Goal: Transaction & Acquisition: Purchase product/service

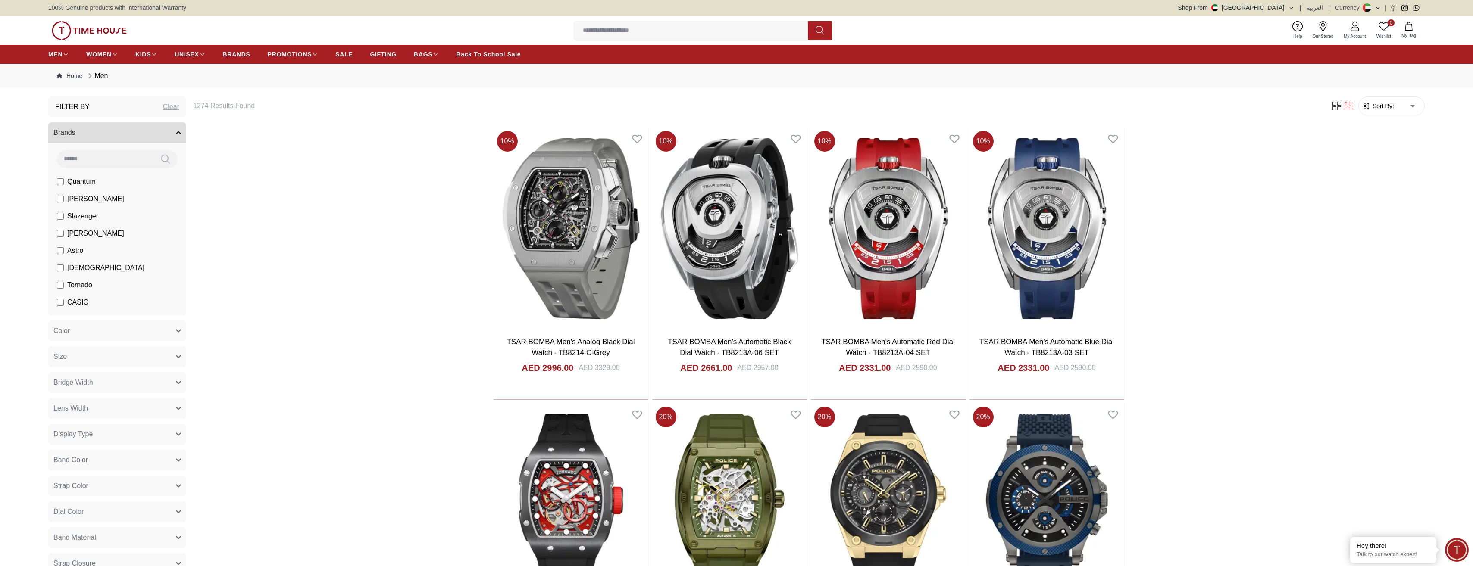
click at [103, 271] on button "Size" at bounding box center [117, 357] width 138 height 21
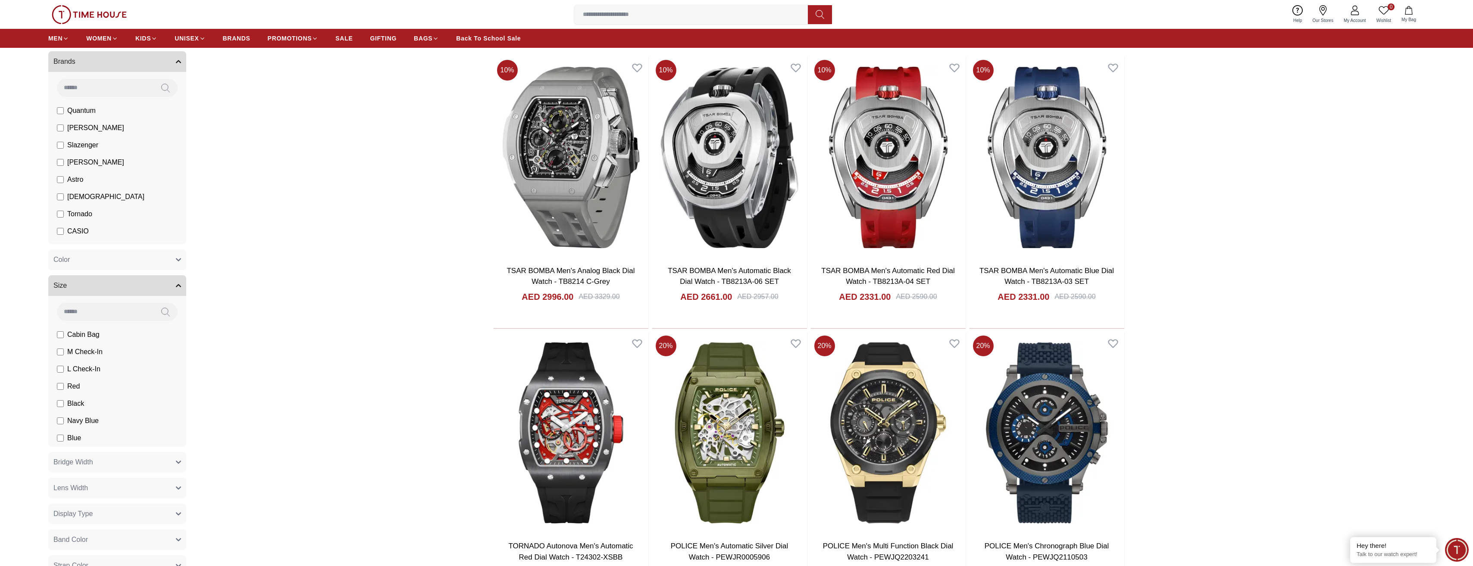
scroll to position [86, 0]
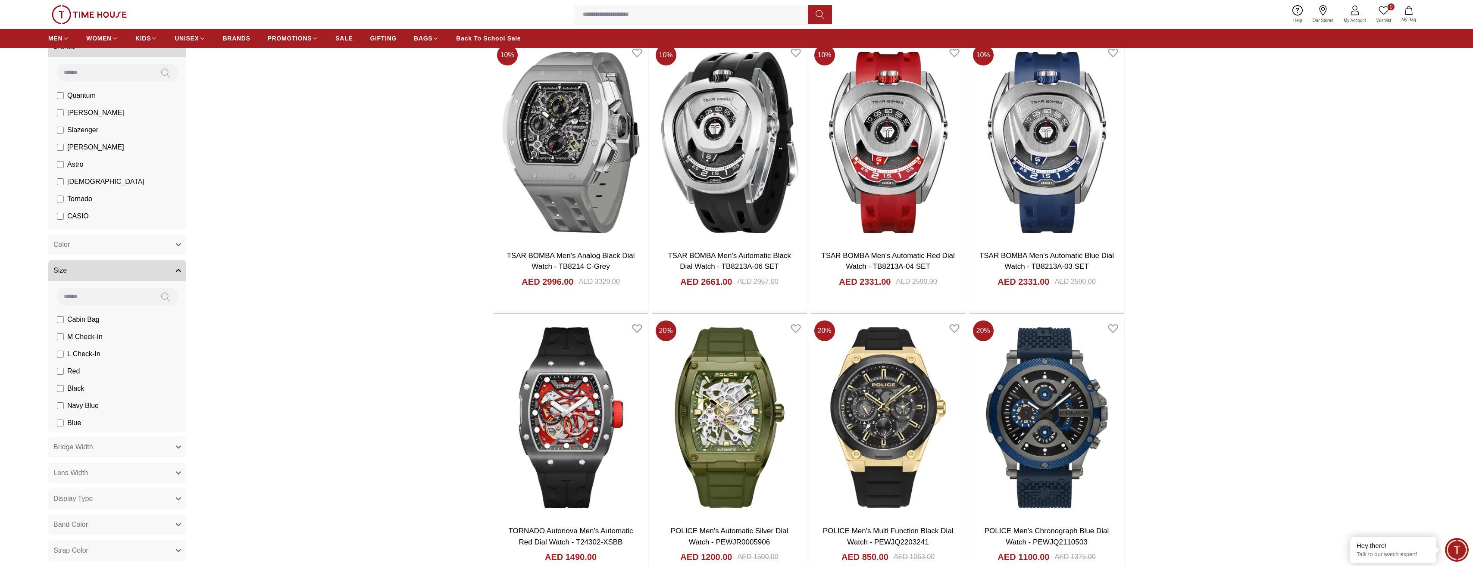
click at [144, 271] on button "Display Type" at bounding box center [117, 499] width 138 height 21
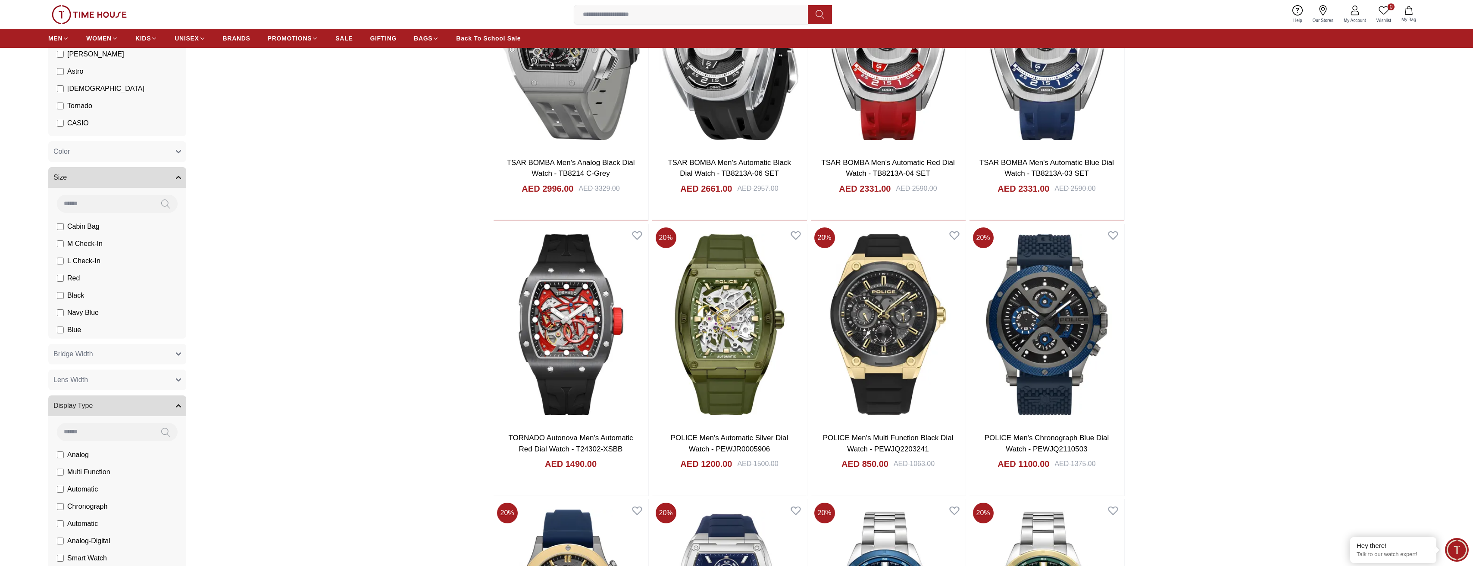
scroll to position [215, 0]
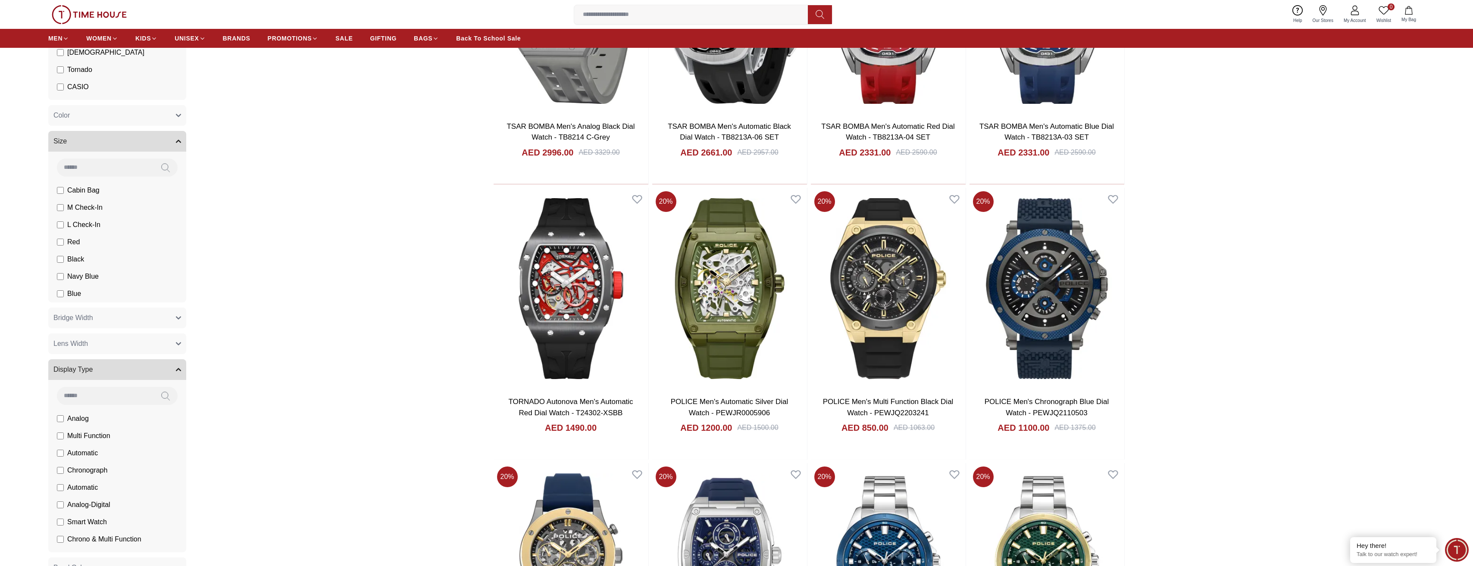
click at [177, 271] on icon "button" at bounding box center [178, 369] width 5 height 5
click at [174, 140] on button "Size" at bounding box center [117, 141] width 138 height 21
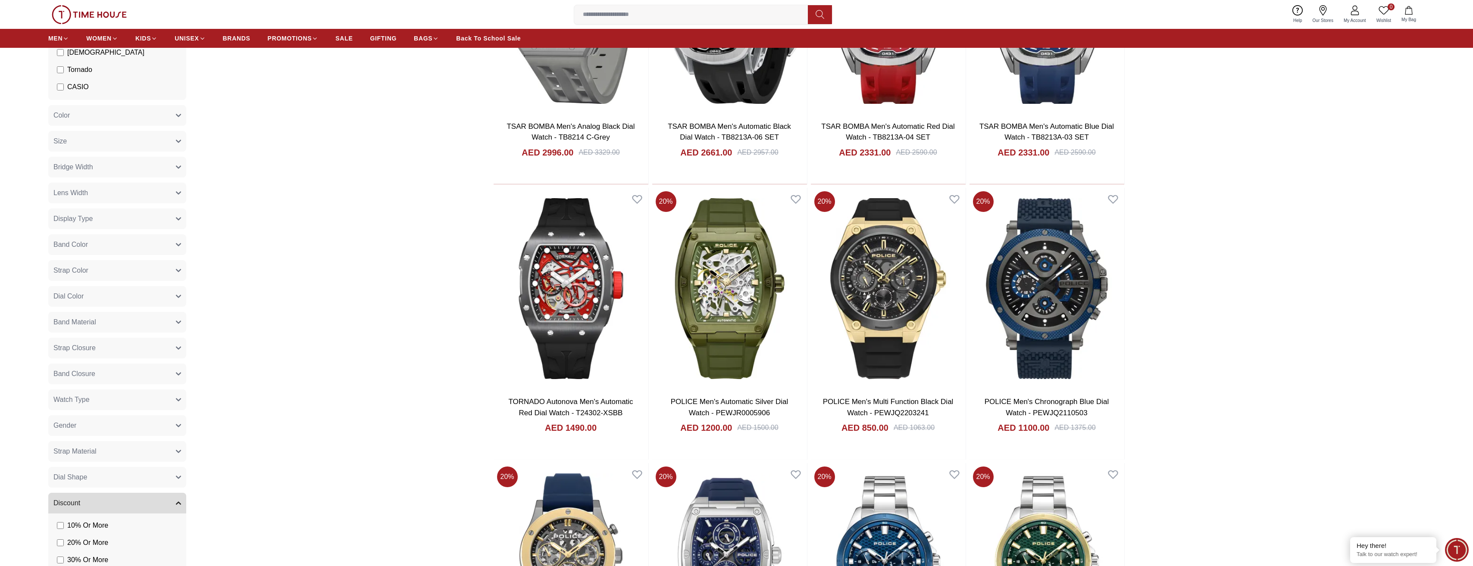
click at [84, 138] on button "Size" at bounding box center [117, 141] width 138 height 21
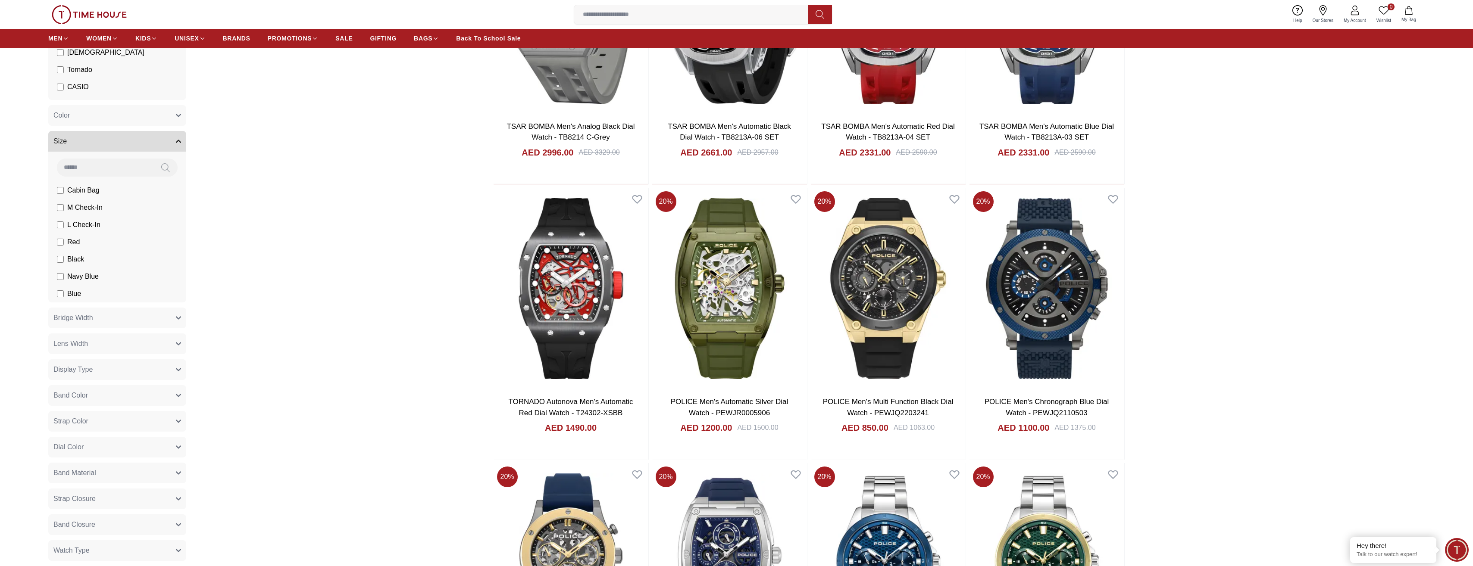
click at [84, 138] on button "Size" at bounding box center [117, 141] width 138 height 21
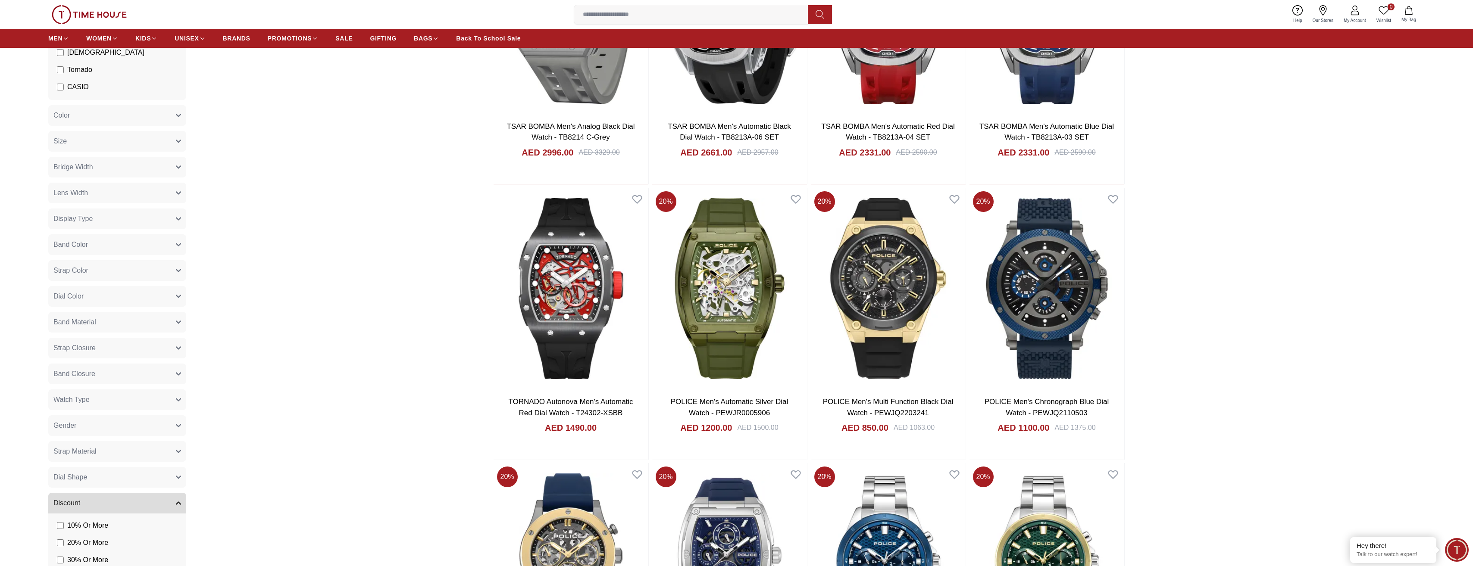
click at [89, 165] on span "Bridge Width" at bounding box center [73, 167] width 40 height 10
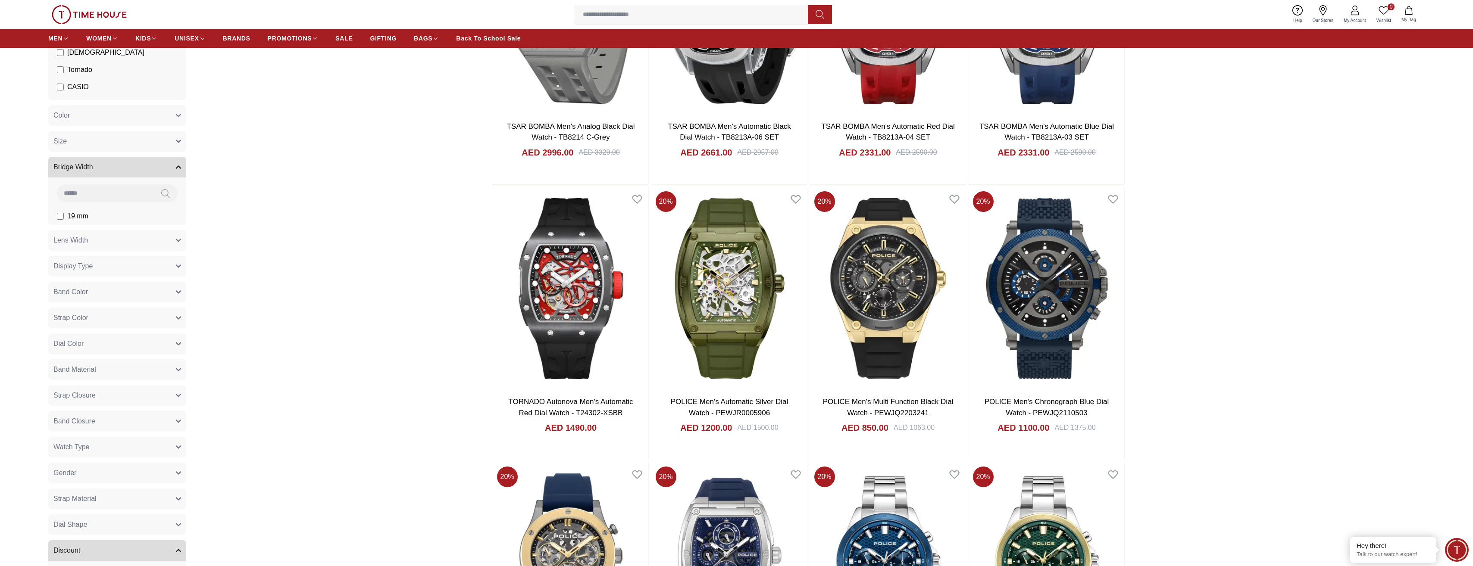
click at [89, 165] on span "Bridge Width" at bounding box center [73, 167] width 40 height 10
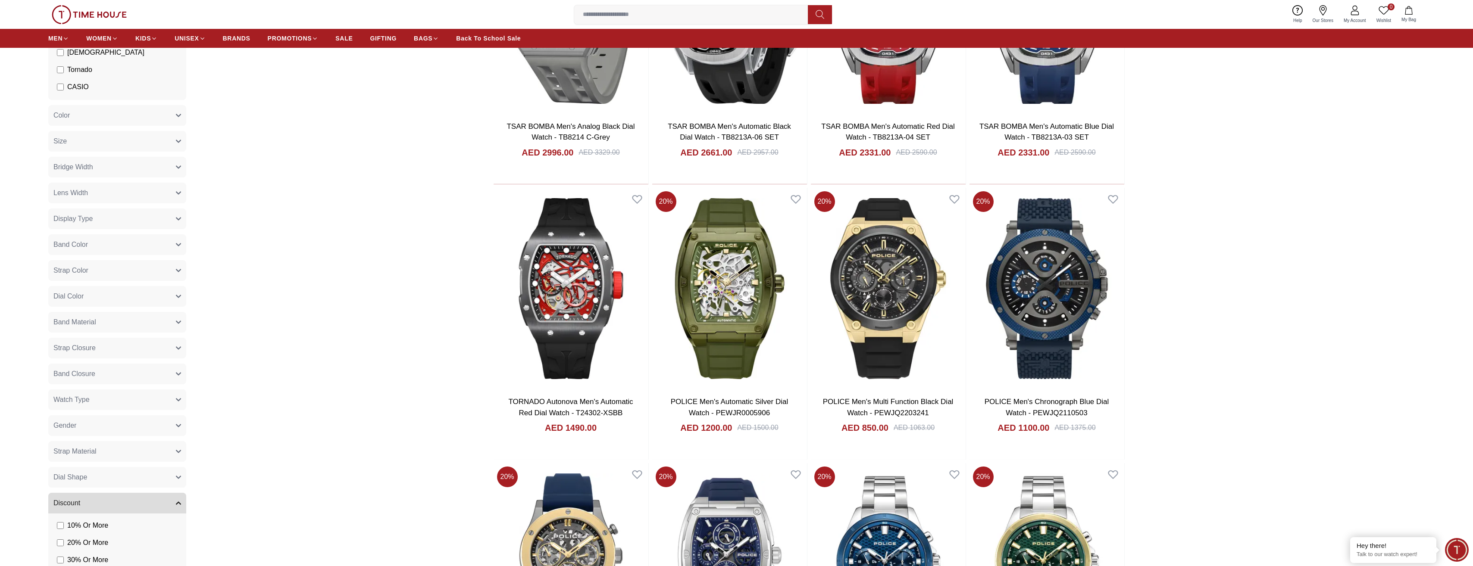
click at [117, 163] on button "Bridge Width" at bounding box center [117, 167] width 138 height 21
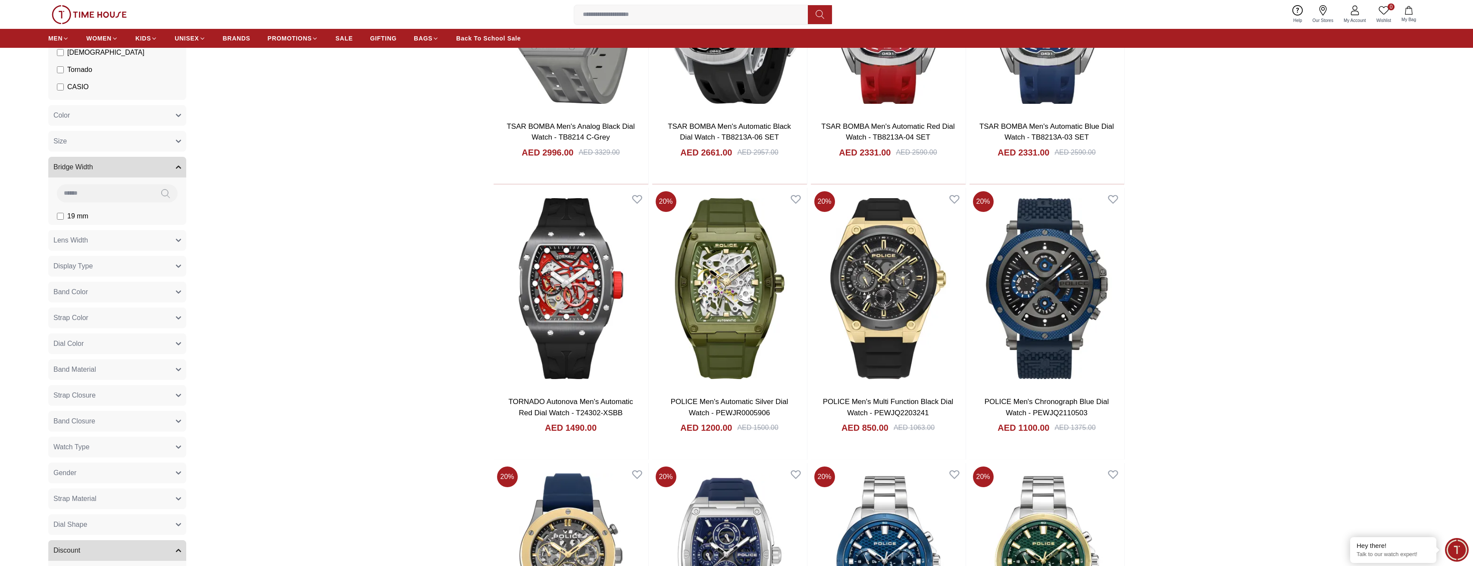
click at [117, 163] on button "Bridge Width" at bounding box center [117, 167] width 138 height 21
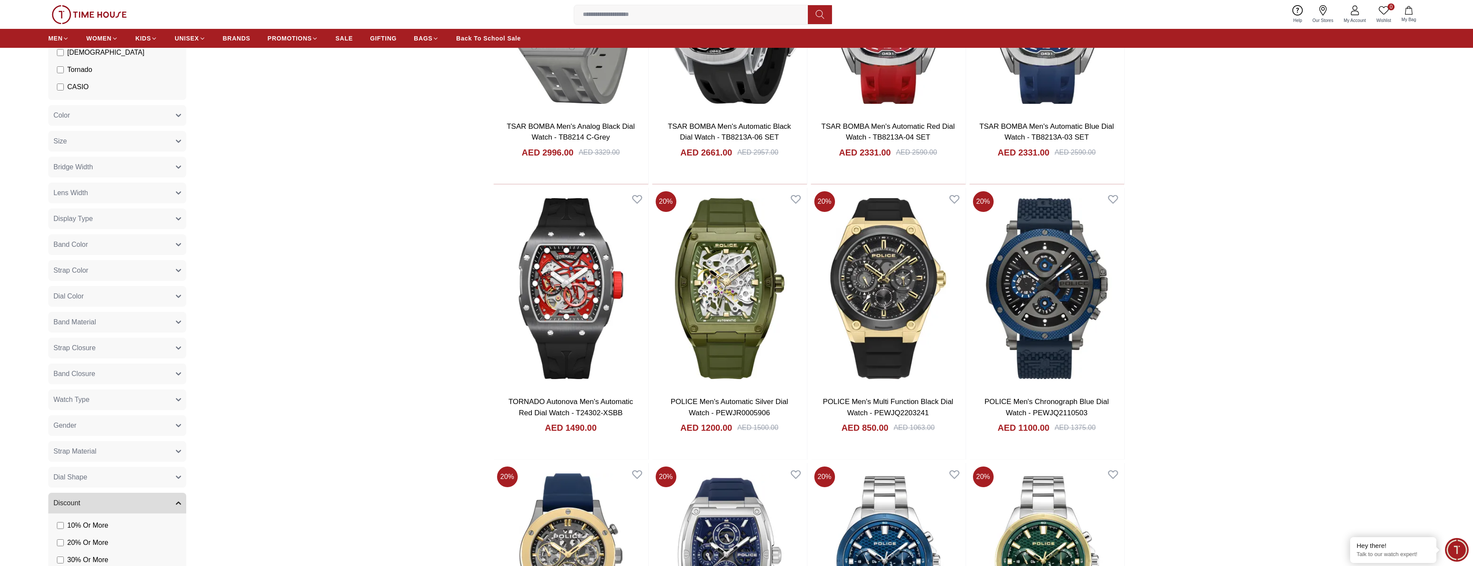
click at [115, 189] on button "Lens Width" at bounding box center [117, 193] width 138 height 21
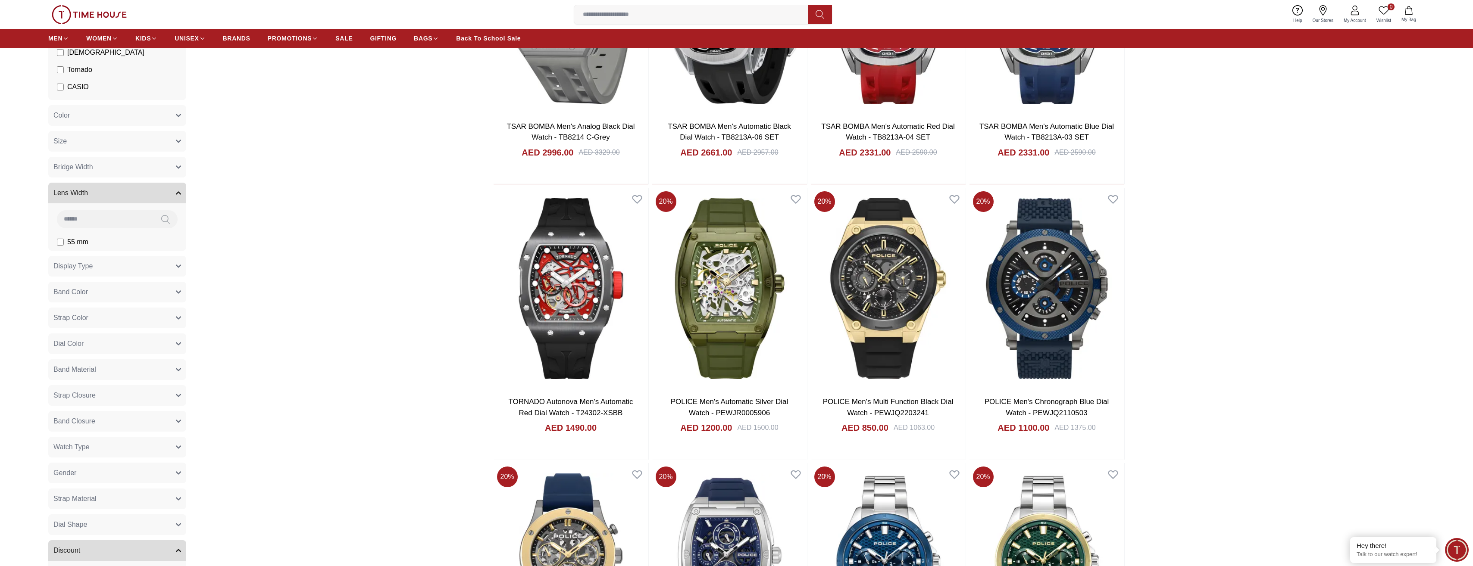
click at [96, 193] on button "Lens Width" at bounding box center [117, 193] width 138 height 21
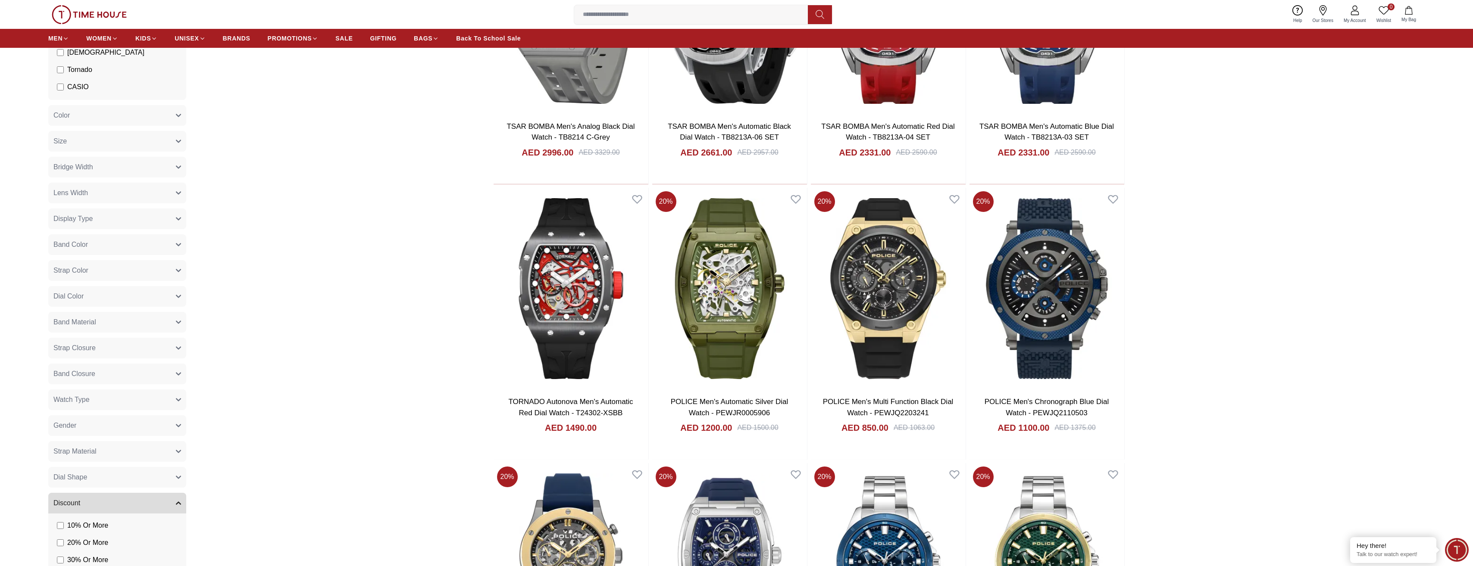
click at [98, 223] on button "Display Type" at bounding box center [117, 219] width 138 height 21
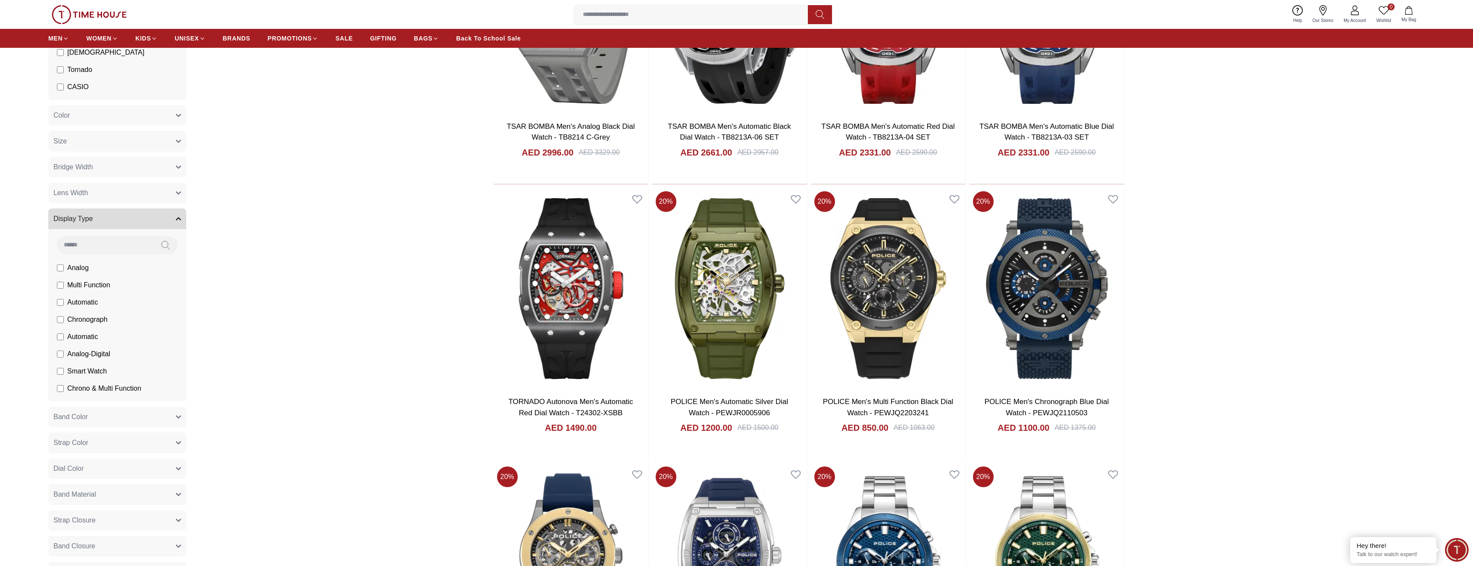
click at [98, 223] on button "Display Type" at bounding box center [117, 219] width 138 height 21
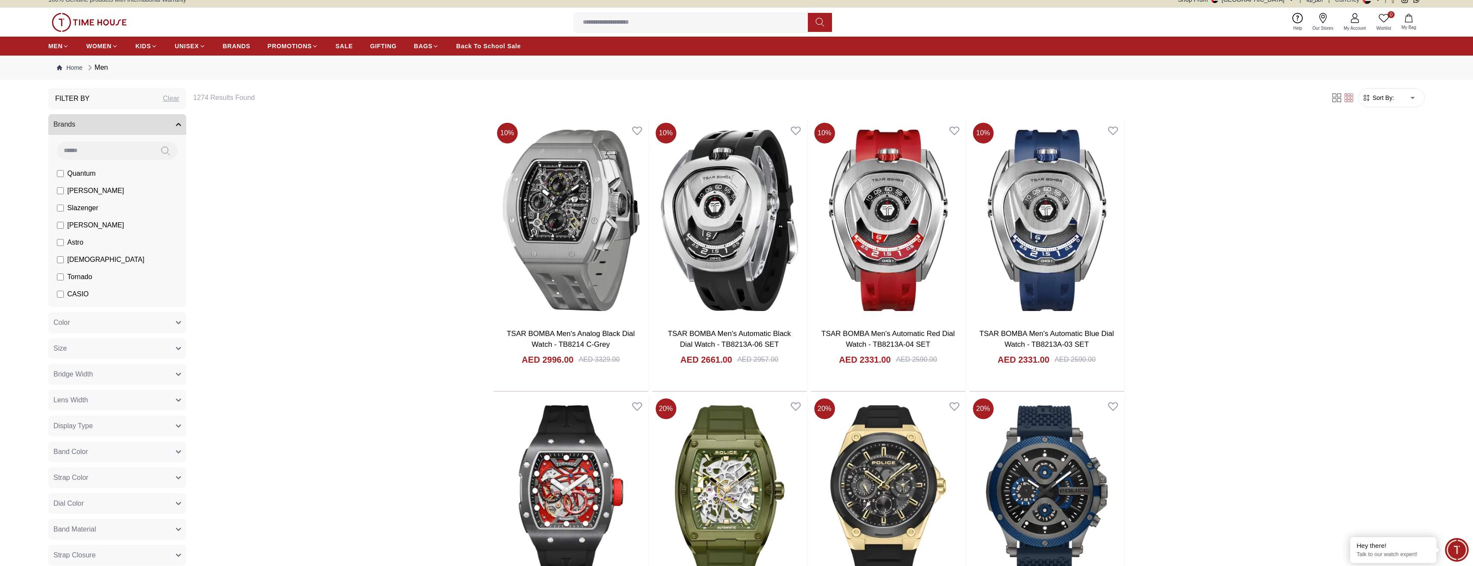
scroll to position [0, 0]
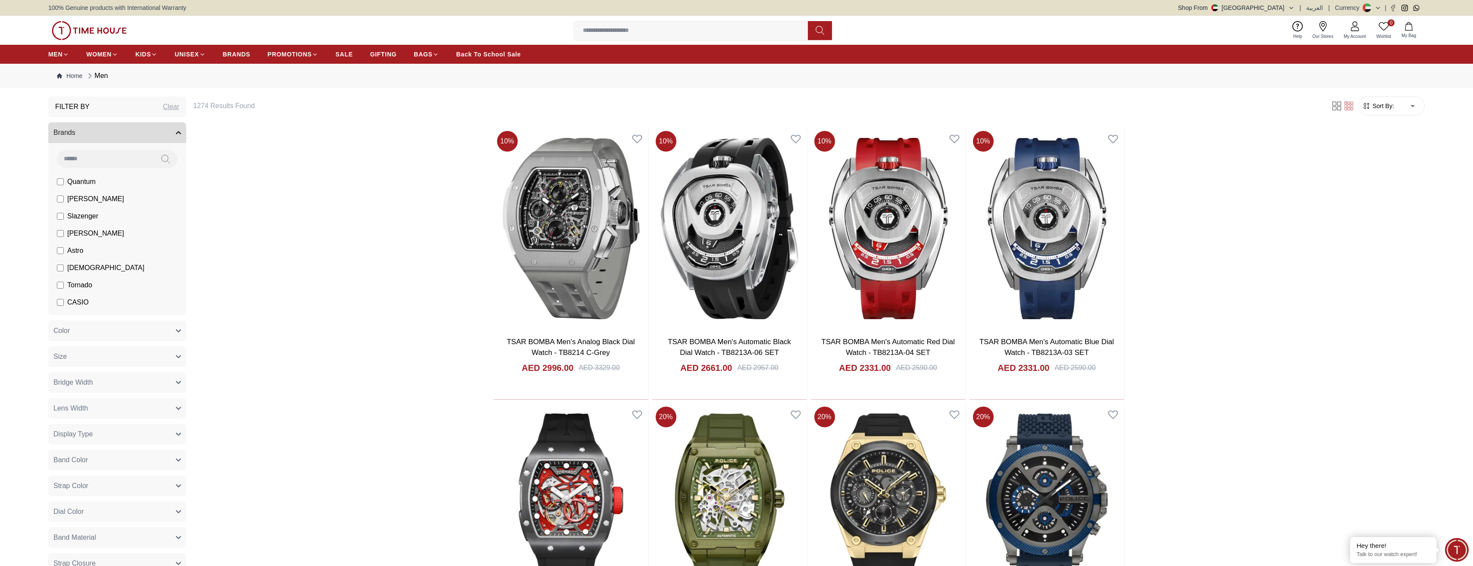
click at [104, 271] on button "Display Type" at bounding box center [117, 434] width 138 height 21
click at [103, 271] on button "Lens Width" at bounding box center [117, 408] width 138 height 21
click at [84, 271] on input at bounding box center [105, 434] width 97 height 17
type input "**"
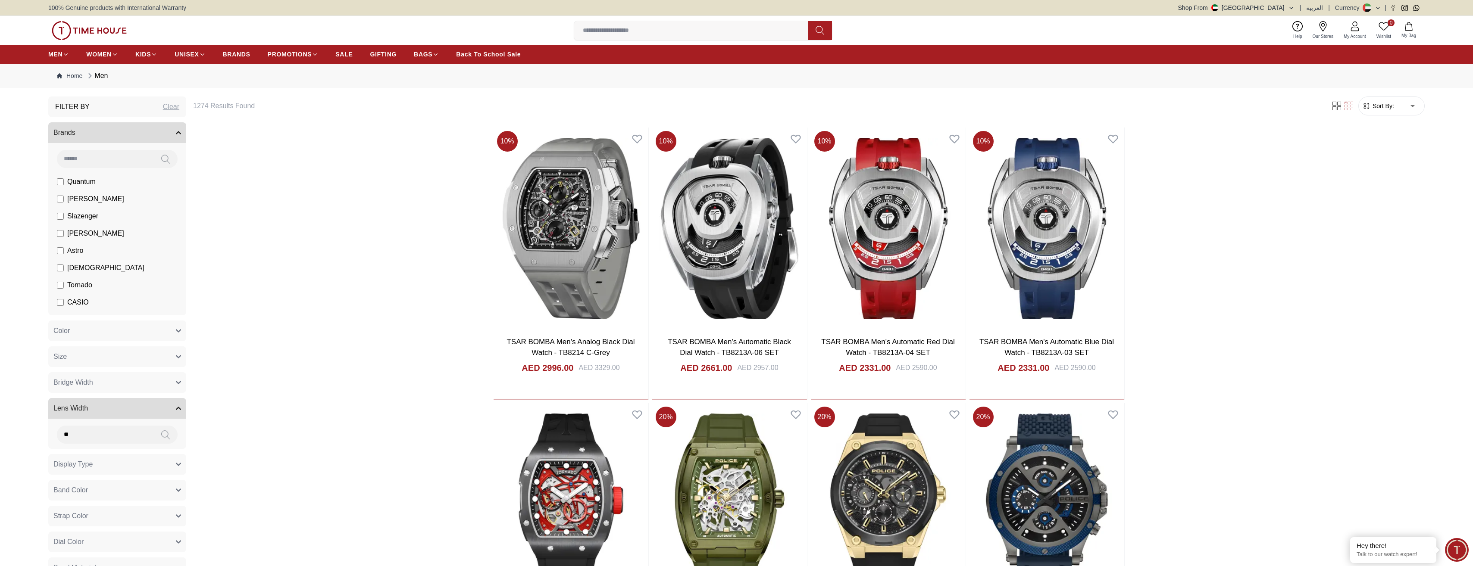
click at [167, 164] on icon at bounding box center [165, 159] width 9 height 10
drag, startPoint x: 89, startPoint y: 428, endPoint x: 45, endPoint y: 425, distance: 44.1
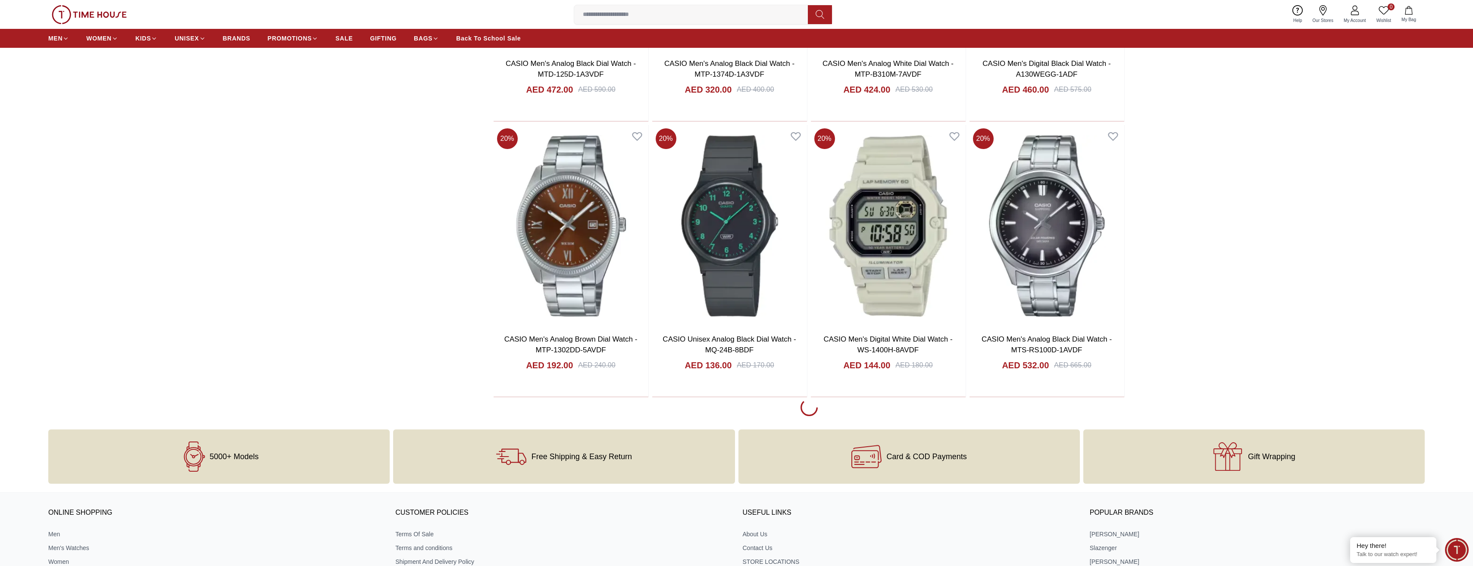
scroll to position [1121, 0]
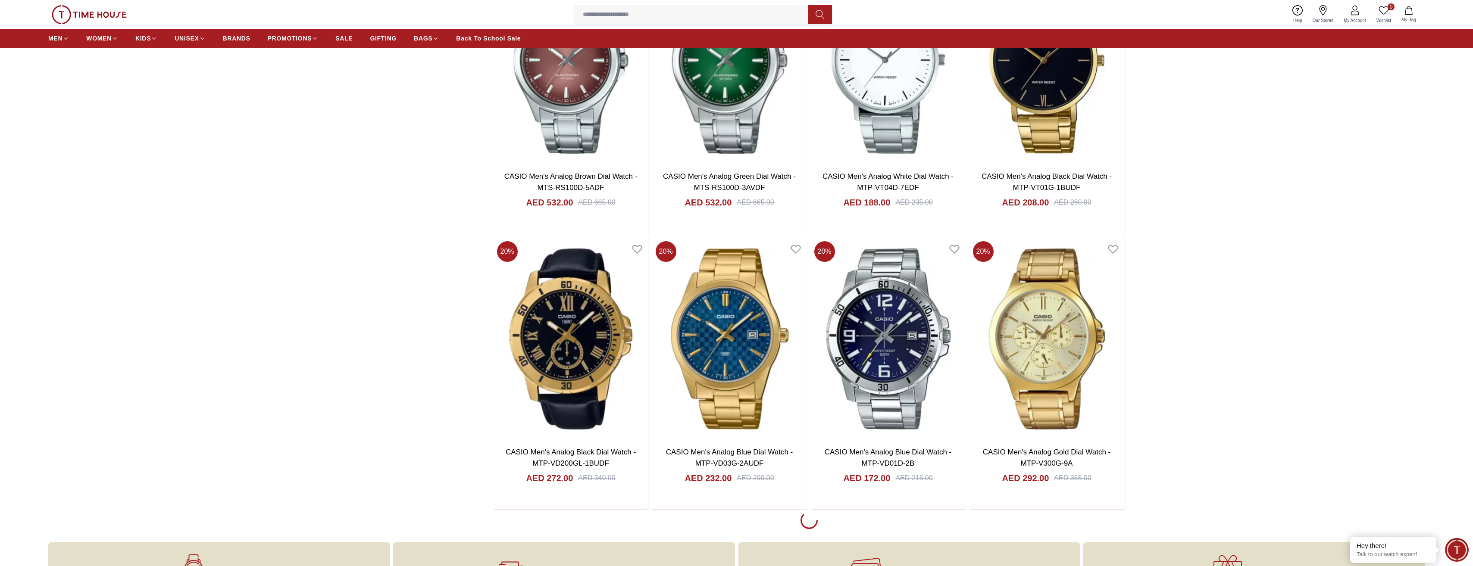
scroll to position [3922, 0]
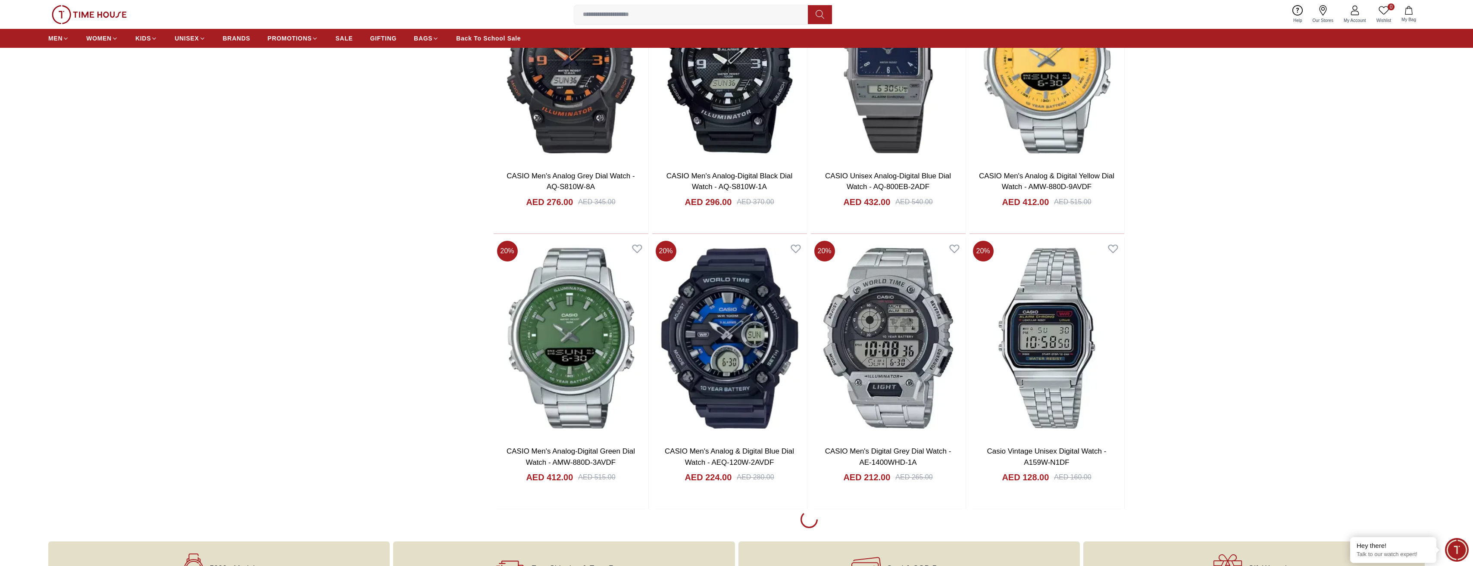
scroll to position [6508, 0]
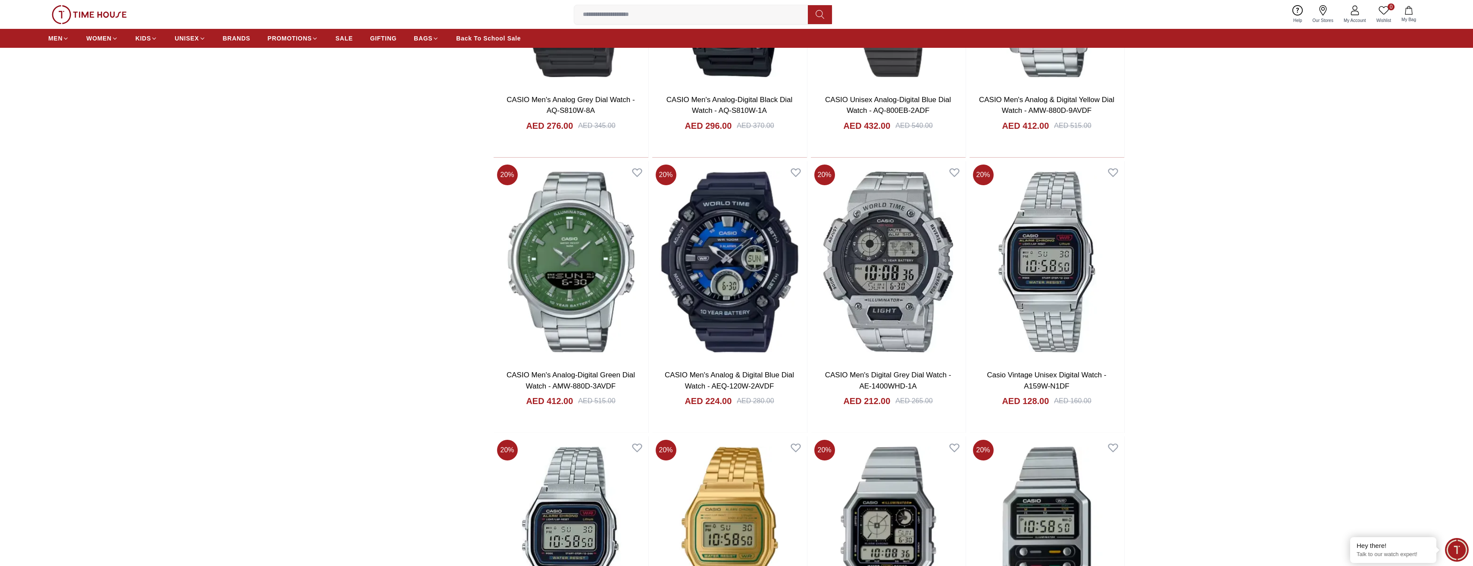
scroll to position [6723, 0]
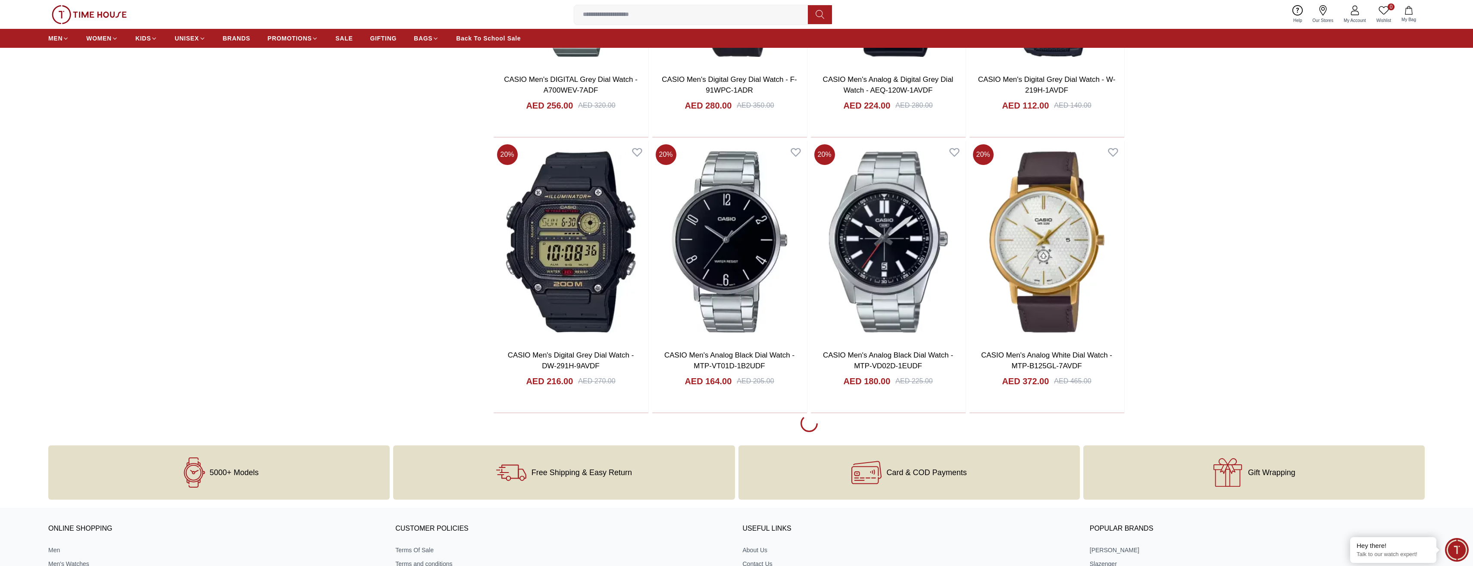
scroll to position [9481, 0]
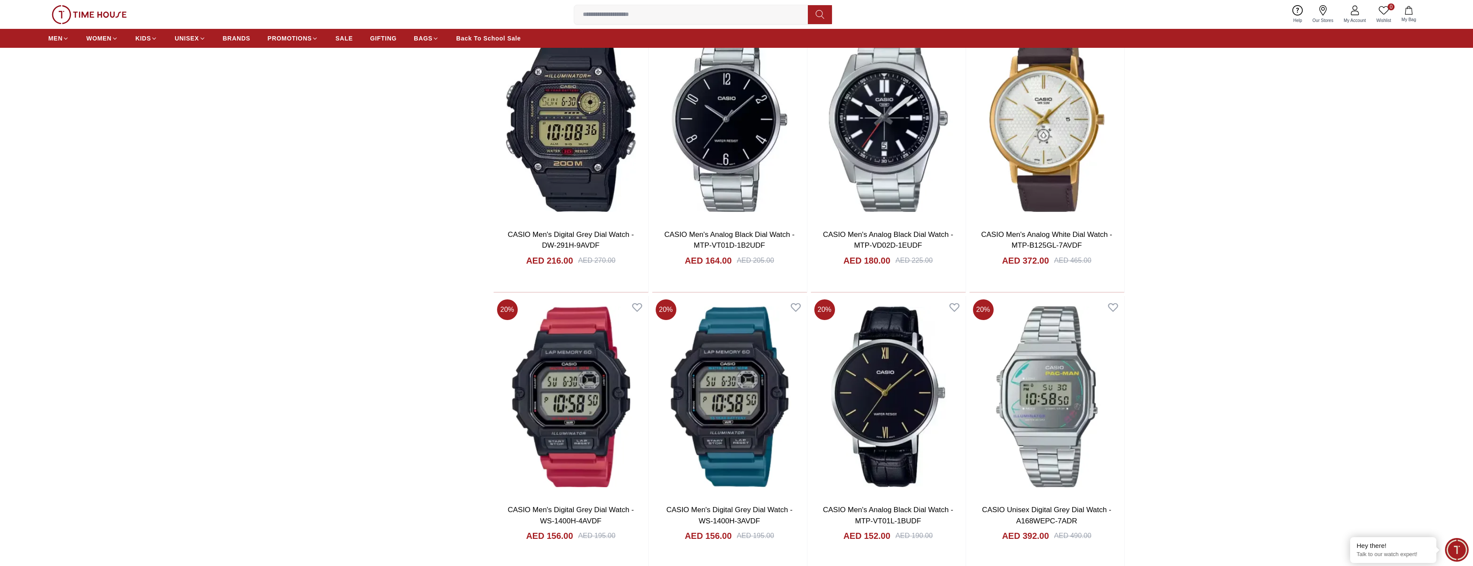
scroll to position [9654, 0]
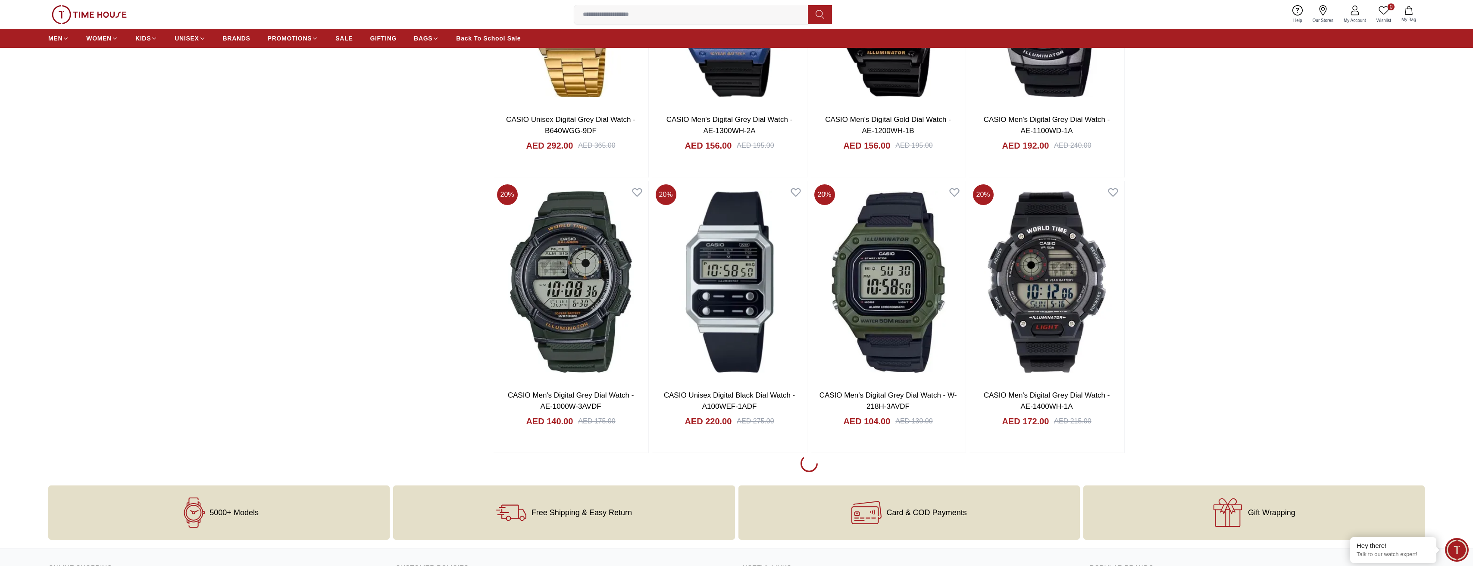
scroll to position [12153, 0]
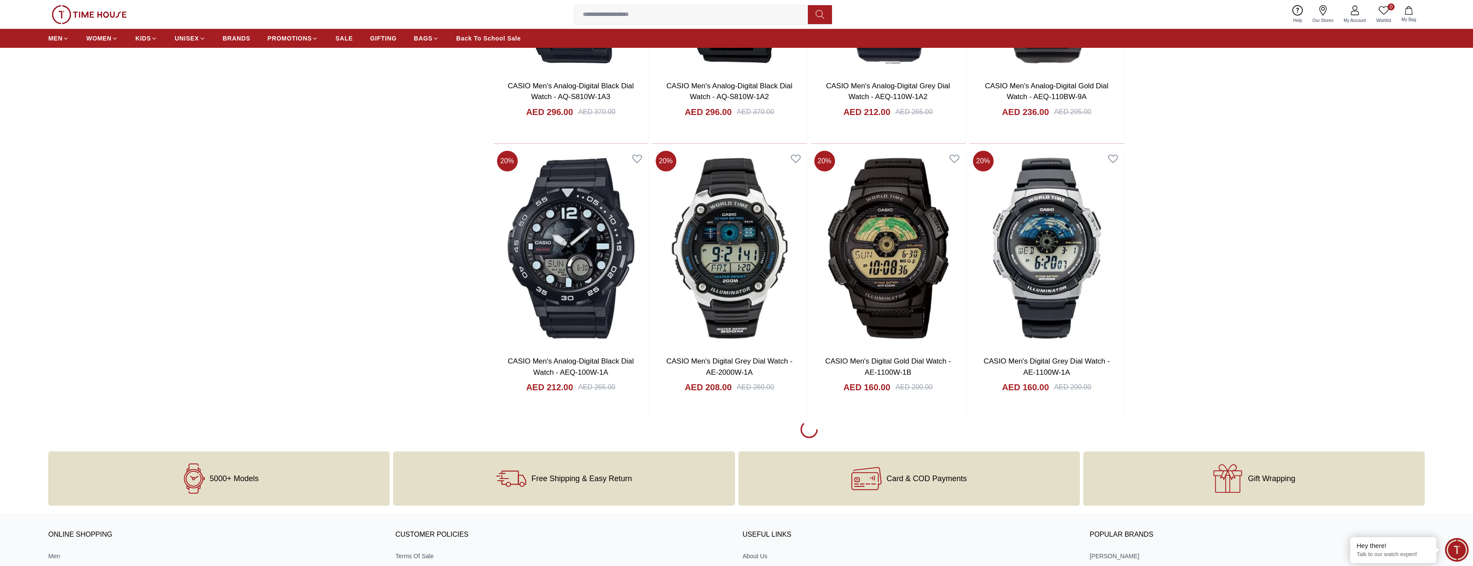
scroll to position [15041, 0]
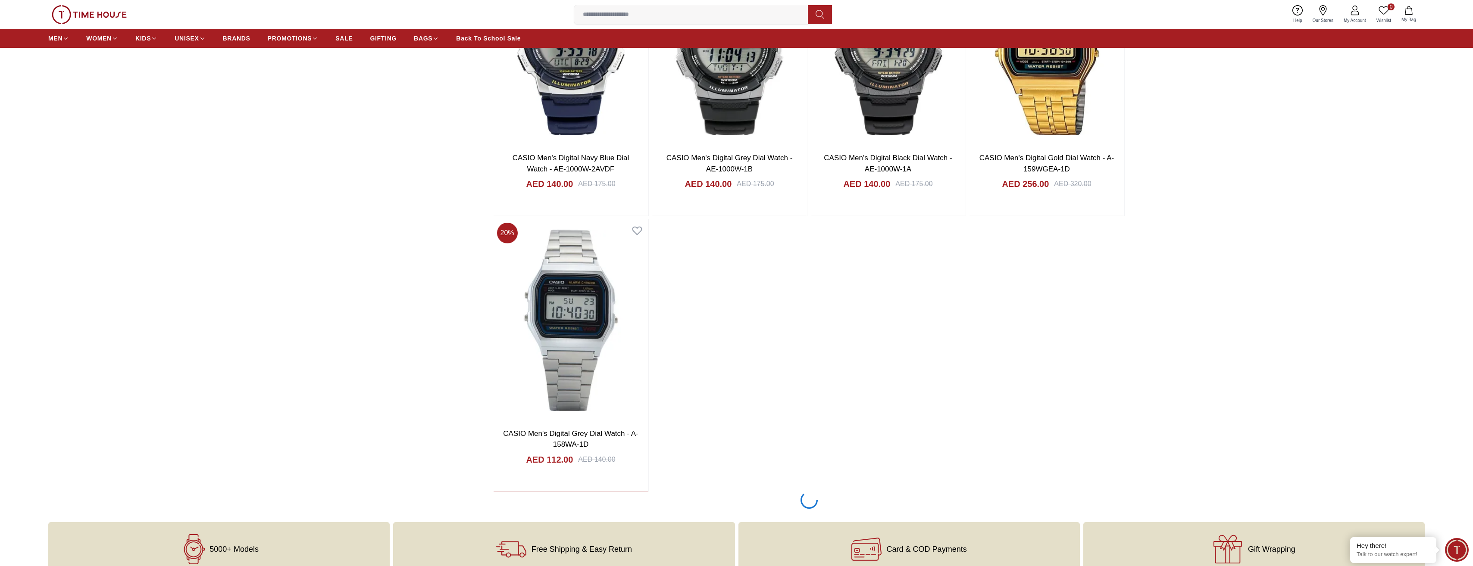
scroll to position [15386, 0]
